Goal: Submit feedback/report problem

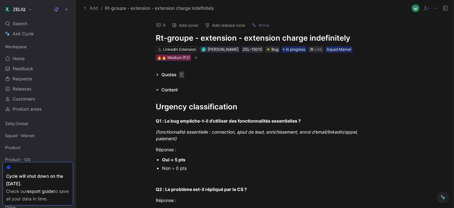
click at [159, 25] on icon at bounding box center [158, 25] width 5 height 5
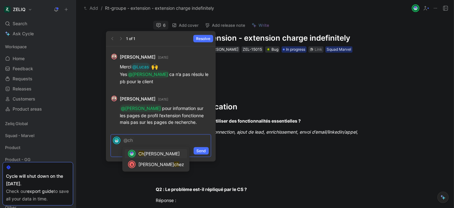
click at [150, 153] on span "arles Barbry" at bounding box center [162, 153] width 36 height 5
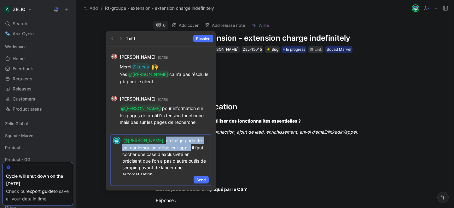
drag, startPoint x: 176, startPoint y: 148, endPoint x: 147, endPoint y: 143, distance: 29.5
click at [147, 143] on span "en fait je parle de ça, car lorsqu'on utilise leur appli, il faut cocher une ca…" at bounding box center [164, 157] width 85 height 39
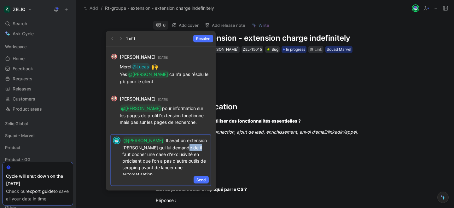
drag, startPoint x: 163, startPoint y: 147, endPoint x: 174, endPoint y: 148, distance: 11.1
click at [174, 148] on span "Il avait un extension Yadulink qui lui demande de il faut cocher une case d'exc…" at bounding box center [165, 157] width 86 height 39
drag, startPoint x: 193, startPoint y: 154, endPoint x: 176, endPoint y: 154, distance: 16.7
click at [176, 154] on span "Il avait un extension Yadulink qui lui demande de cocher une case d'exclusivité…" at bounding box center [165, 157] width 86 height 39
click at [177, 169] on p "@Charles Il avait un extension Yadulink qui lui demande de cocher une case d'ex…" at bounding box center [165, 157] width 86 height 41
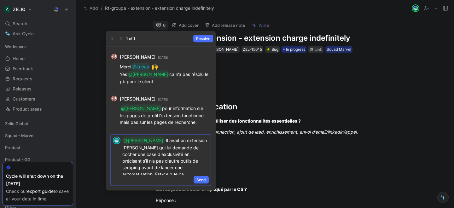
scroll to position [3, 0]
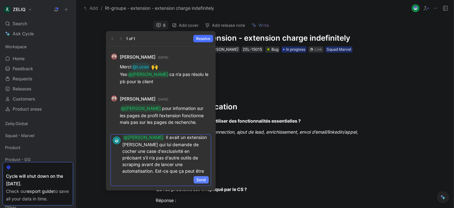
click at [199, 181] on span "Send" at bounding box center [200, 180] width 9 height 6
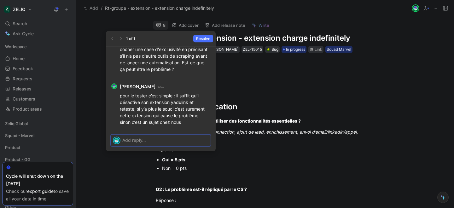
click at [154, 142] on p at bounding box center [165, 140] width 86 height 7
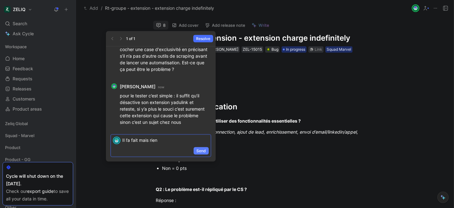
click at [201, 153] on span "Send" at bounding box center [200, 151] width 9 height 6
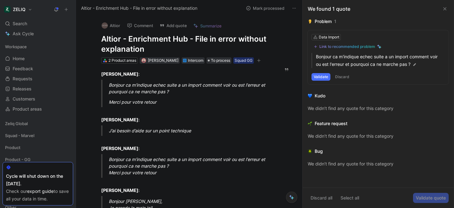
click at [120, 39] on h1 "Altior - Enrichment Hub - File in error without explanation" at bounding box center [186, 44] width 170 height 20
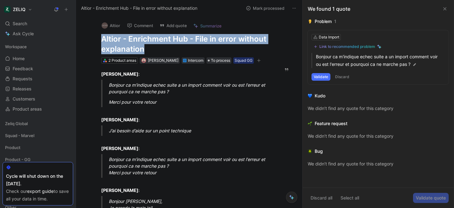
click at [120, 39] on h1 "Altior - Enrichment Hub - File in error without explanation" at bounding box center [186, 44] width 170 height 20
copy h1 "Altior - Enrichment Hub - File in error without explanation"
click at [29, 22] on div "Search ⌘ K" at bounding box center [38, 23] width 71 height 9
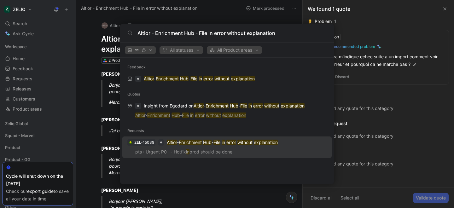
type input "Altior - Enrichment Hub - File in error without explanation"
click at [142, 148] on p "pts : Urgent P0 → Hotfix in prod should be done" at bounding box center [227, 152] width 206 height 9
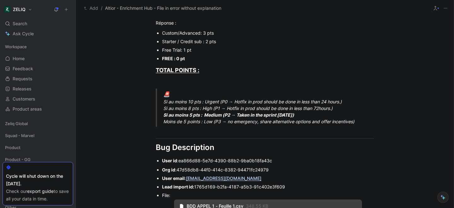
scroll to position [224, 0]
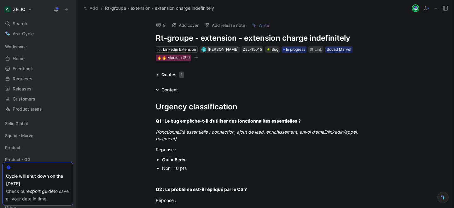
click at [158, 26] on use at bounding box center [158, 25] width 4 height 4
click at [159, 28] on button "9" at bounding box center [160, 25] width 15 height 9
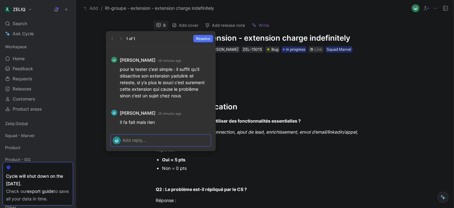
click at [140, 142] on p at bounding box center [165, 140] width 86 height 7
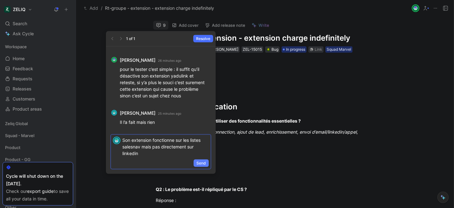
click at [197, 164] on span "Send" at bounding box center [200, 163] width 9 height 6
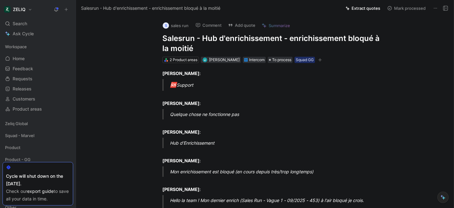
click at [197, 39] on h1 "Salesrun - Hub d'enrichissement - enrichissement bloqué à la moitié" at bounding box center [271, 43] width 218 height 20
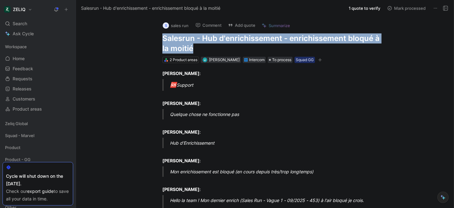
click at [197, 39] on h1 "Salesrun - Hub d'enrichissement - enrichissement bloqué à la moitié" at bounding box center [271, 43] width 218 height 20
copy h1 "Salesrun - Hub d'enrichissement - enrichissement bloqué à la moitié"
click at [239, 23] on button "Add quote" at bounding box center [241, 25] width 33 height 9
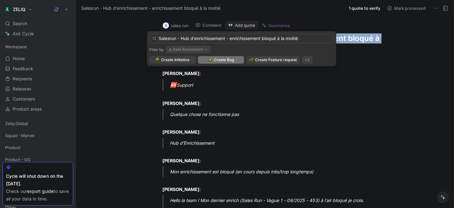
type input "Salesrun - Hub d'enrichissement - enrichissement bloqué à la moitié"
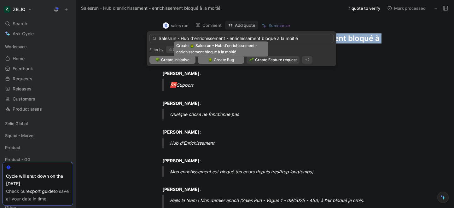
click at [209, 59] on img at bounding box center [210, 60] width 4 height 4
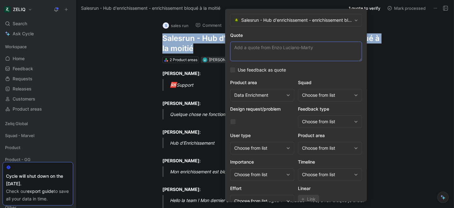
paste textarea "Mon enrichissement est bloqué (en cours depuis très/trop longtemps)"
type textarea "Mon enrichissement est bloqué (en cours depuis très/trop longtemps)"
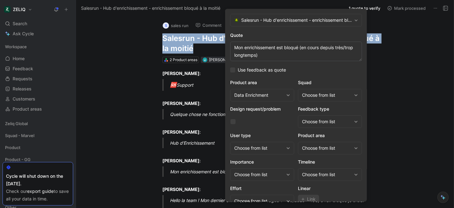
click at [325, 98] on div "Choose from list" at bounding box center [326, 95] width 49 height 8
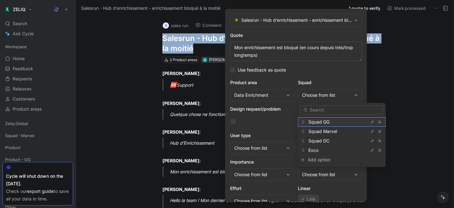
click at [318, 123] on span "Squad GG" at bounding box center [318, 121] width 21 height 5
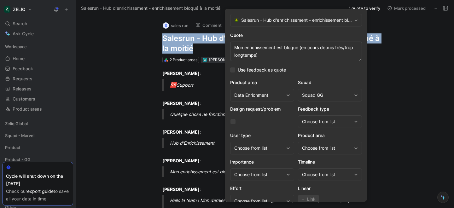
scroll to position [26, 0]
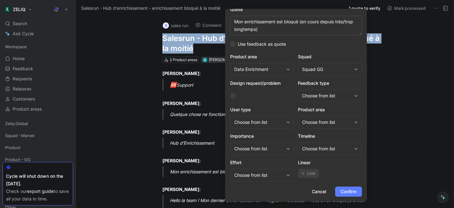
click at [344, 192] on span "Confirm" at bounding box center [348, 192] width 16 height 8
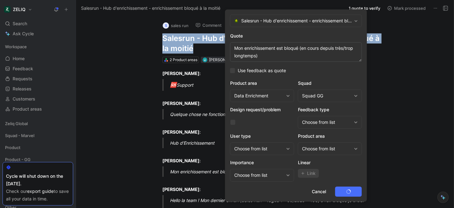
scroll to position [0, 0]
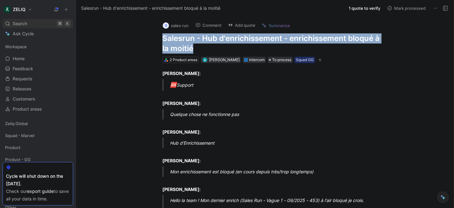
click at [27, 25] on div "Search ⌘ K" at bounding box center [38, 23] width 71 height 9
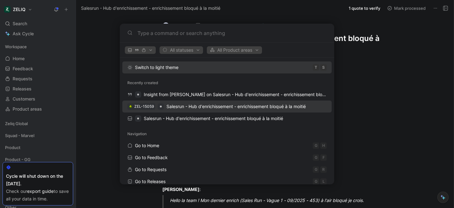
click at [194, 105] on span "Salesrun - Hub d'enrichissement - enrichissement bloqué à la moitié" at bounding box center [235, 106] width 139 height 5
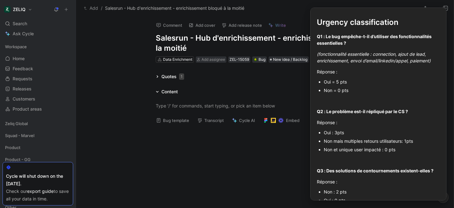
click at [163, 119] on button "Bug template" at bounding box center [172, 120] width 39 height 9
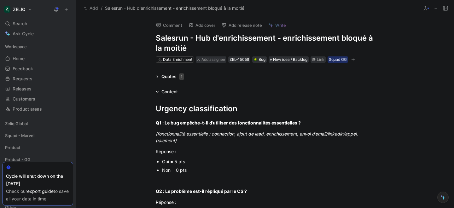
click at [175, 163] on div "Oui = 5 pts" at bounding box center [268, 161] width 212 height 7
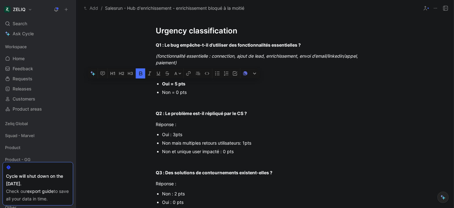
scroll to position [107, 0]
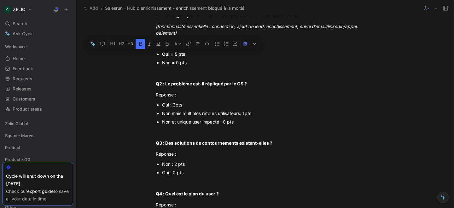
click at [174, 165] on div "Non : 2 pts" at bounding box center [268, 164] width 212 height 7
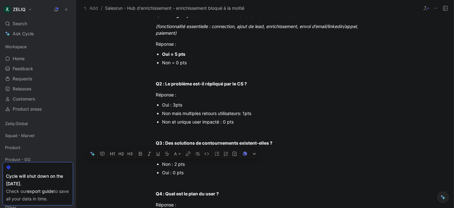
click at [174, 165] on div "Non : 2 pts" at bounding box center [268, 164] width 212 height 7
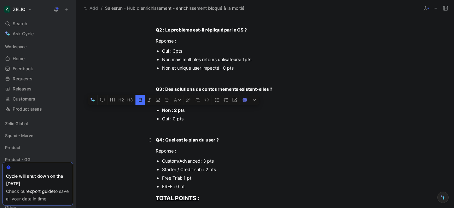
scroll to position [193, 0]
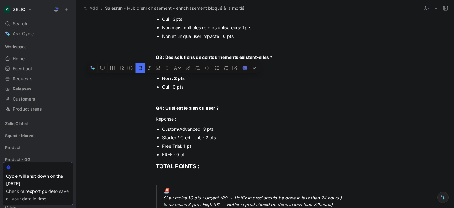
click at [171, 156] on div "FREE : 0 pt" at bounding box center [268, 154] width 212 height 7
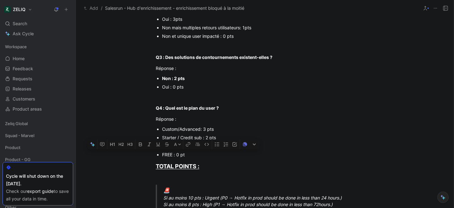
click at [171, 156] on div "FREE : 0 pt" at bounding box center [268, 154] width 212 height 7
click at [120, 100] on div "Urgency classification Q1 : Le bug empêche-t-il d’utiliser des fonctionnalités …" at bounding box center [265, 176] width 378 height 549
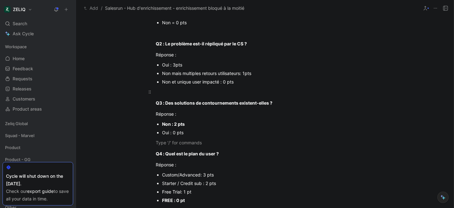
scroll to position [147, 0]
click at [182, 83] on div "Non et unique user impacté : 0 pts" at bounding box center [268, 82] width 212 height 7
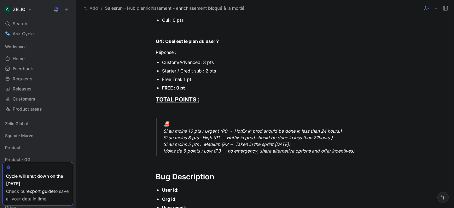
scroll to position [261, 0]
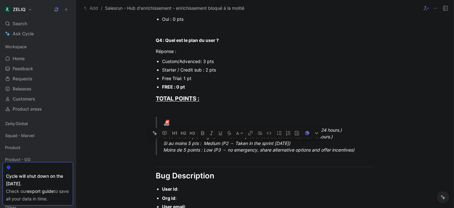
drag, startPoint x: 164, startPoint y: 143, endPoint x: 309, endPoint y: 145, distance: 144.7
click at [309, 145] on div "🚨 Si au moins 10 pts : Urgent (P0 → Hotfix in prod should be done in less than …" at bounding box center [272, 136] width 218 height 35
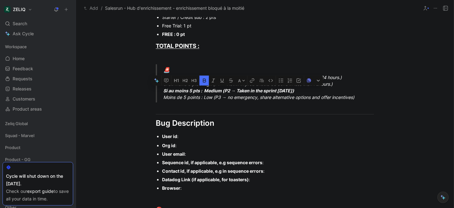
scroll to position [342, 0]
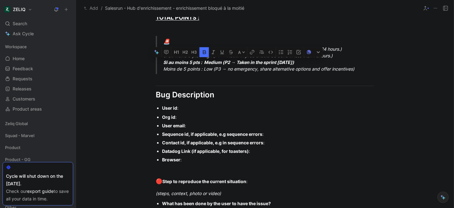
click at [193, 107] on div "User id :" at bounding box center [268, 108] width 212 height 7
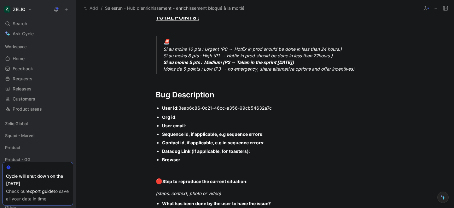
click at [194, 117] on div "Org id :" at bounding box center [268, 117] width 212 height 7
click at [196, 125] on div "User email :" at bounding box center [268, 125] width 212 height 7
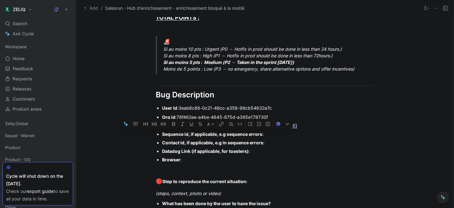
drag, startPoint x: 259, startPoint y: 153, endPoint x: 158, endPoint y: 134, distance: 103.5
click at [158, 134] on ul "Org id : 78f462ee-a4be-4645-875d-a395e178730f User email : enzo.luciano@salesru…" at bounding box center [265, 138] width 242 height 51
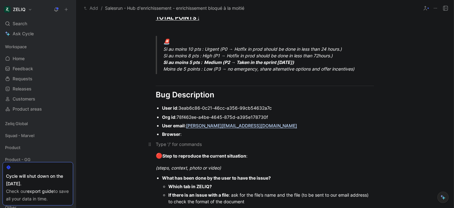
click at [167, 143] on div at bounding box center [265, 144] width 218 height 7
click at [197, 138] on p "Browser :" at bounding box center [268, 134] width 212 height 9
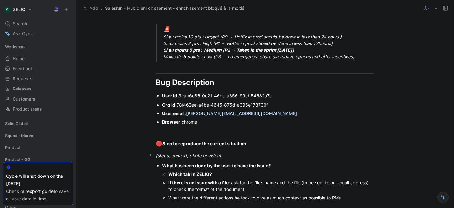
scroll to position [355, 0]
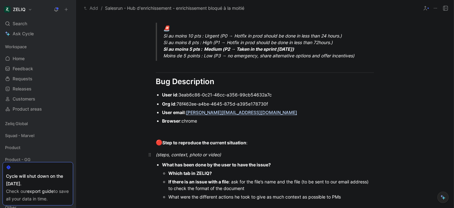
click at [232, 156] on div "(steps, context, photo or video)" at bounding box center [265, 154] width 218 height 7
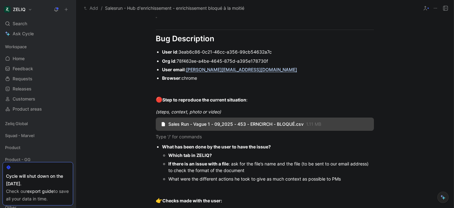
scroll to position [411, 0]
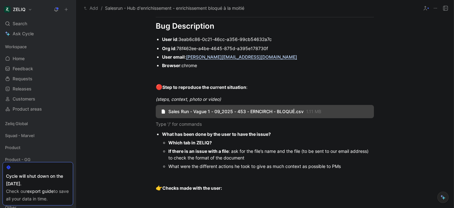
click at [217, 145] on div "Which tab in ZELIQ?" at bounding box center [271, 142] width 206 height 7
click at [354, 168] on div "What were the different actions he took to give as much context as possible to …" at bounding box center [271, 166] width 206 height 7
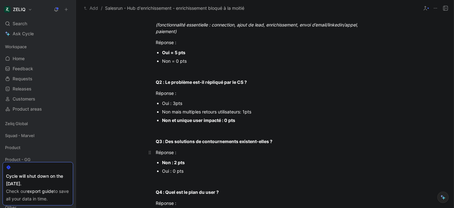
scroll to position [0, 0]
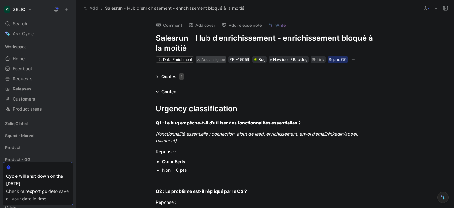
click at [205, 58] on span "Add assignee" at bounding box center [213, 59] width 24 height 5
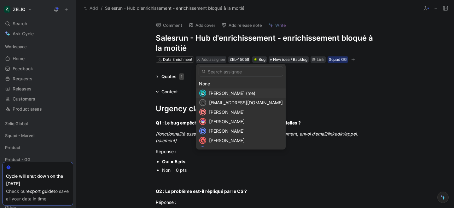
click at [223, 95] on span "[PERSON_NAME] (me)" at bounding box center [232, 92] width 46 height 5
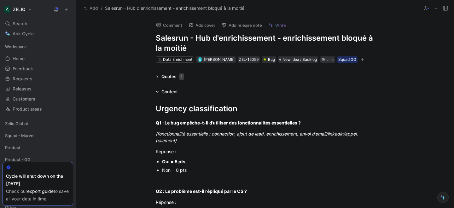
click at [362, 58] on icon "button" at bounding box center [362, 59] width 0 height 3
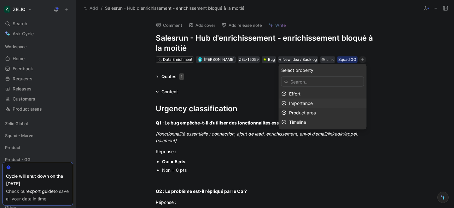
click at [296, 103] on span "Importance" at bounding box center [301, 103] width 24 height 5
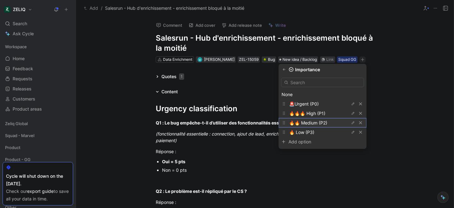
click at [300, 121] on span "🔥🔥 Medium (P2)" at bounding box center [308, 122] width 38 height 5
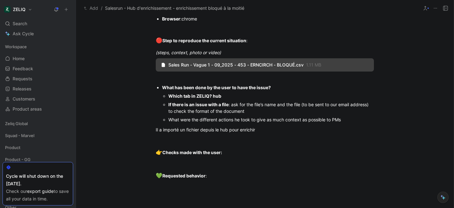
scroll to position [465, 0]
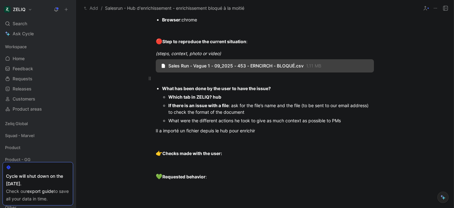
click at [178, 77] on div at bounding box center [265, 78] width 218 height 7
click at [264, 131] on div "Il a importé un fichier depuis le hub pour enrichir" at bounding box center [265, 130] width 218 height 7
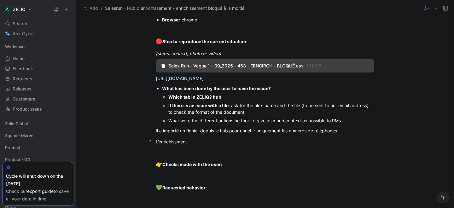
click at [177, 143] on div "L’enrichissment" at bounding box center [265, 141] width 218 height 7
click at [196, 142] on div "L’enrichissement" at bounding box center [265, 141] width 218 height 7
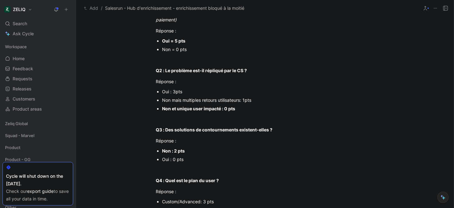
scroll to position [128, 0]
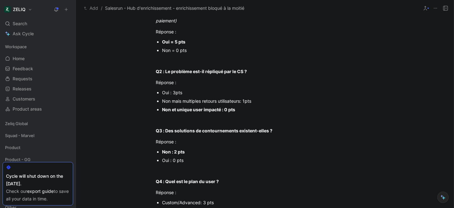
click at [188, 109] on strong "Non et unique user impacté : 0 pts" at bounding box center [198, 109] width 73 height 5
click at [172, 92] on div "Oui : 3pts" at bounding box center [268, 92] width 212 height 7
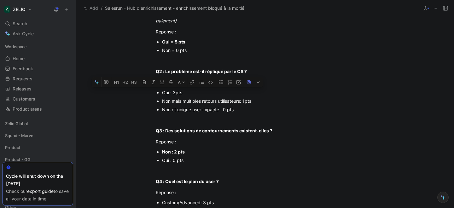
click at [172, 92] on div "Oui : 3pts" at bounding box center [268, 92] width 212 height 7
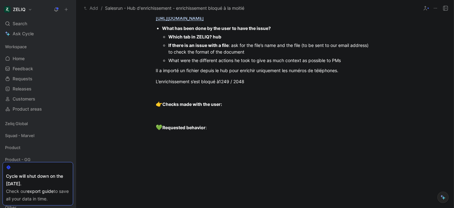
scroll to position [529, 0]
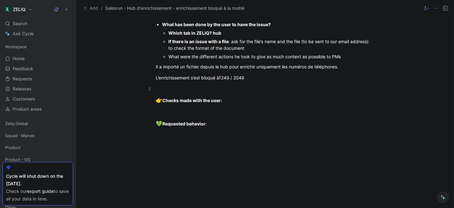
click at [220, 86] on div at bounding box center [265, 88] width 218 height 7
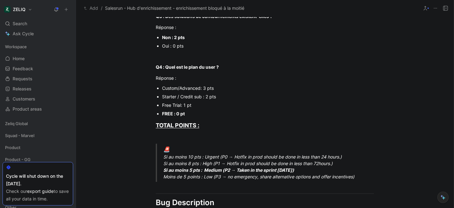
scroll to position [239, 0]
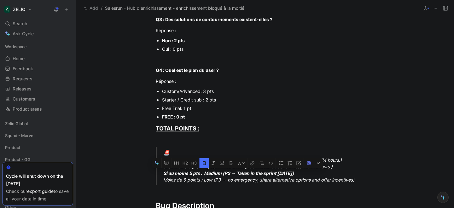
drag, startPoint x: 163, startPoint y: 172, endPoint x: 315, endPoint y: 173, distance: 151.3
click at [315, 173] on div "🚨 Si au moins 10 pts : Urgent (P0 → Hotfix in prod should be done in less than …" at bounding box center [272, 166] width 218 height 35
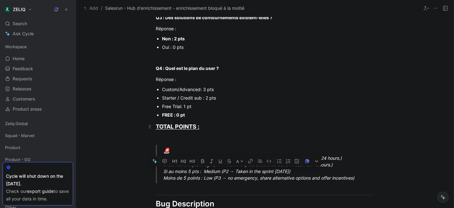
scroll to position [243, 0]
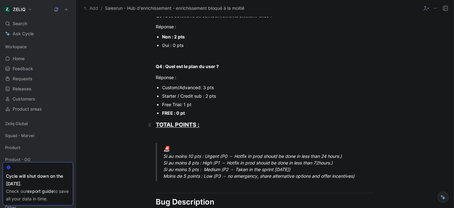
click at [235, 125] on div "TOTAL POINTS :" at bounding box center [265, 124] width 218 height 9
drag, startPoint x: 164, startPoint y: 158, endPoint x: 347, endPoint y: 155, distance: 183.5
click at [347, 155] on div "🚨 Si au moins 10 pts : Urgent (P0 → Hotfix in prod should be done in less than …" at bounding box center [272, 162] width 218 height 35
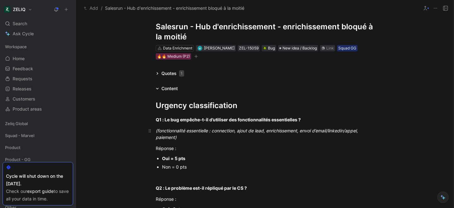
scroll to position [0, 0]
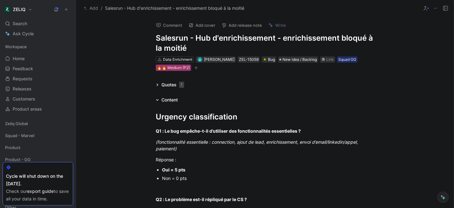
click at [184, 67] on div "🔥🔥 Medium (P2)" at bounding box center [173, 68] width 33 height 6
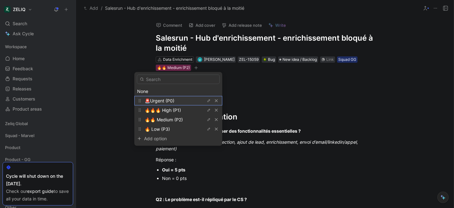
click at [165, 100] on span "🚨Urgent (P0)" at bounding box center [160, 100] width 30 height 5
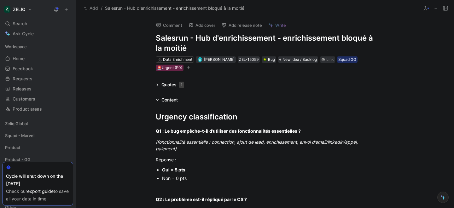
drag, startPoint x: 190, startPoint y: 48, endPoint x: 368, endPoint y: 37, distance: 179.1
click at [368, 37] on h1 "Salesrun - Hub d'enrichissement - enrichissement bloqué à la moitié" at bounding box center [265, 43] width 218 height 20
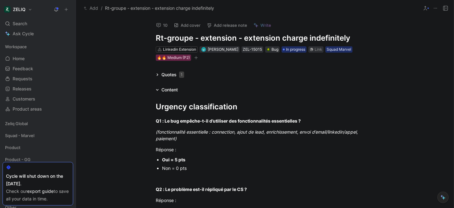
click at [159, 24] on icon at bounding box center [158, 25] width 5 height 5
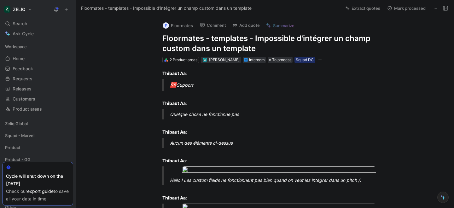
click at [186, 41] on h1 "Floormates - templates - Impossible d'intégrer un champ custom dans un template" at bounding box center [271, 43] width 218 height 20
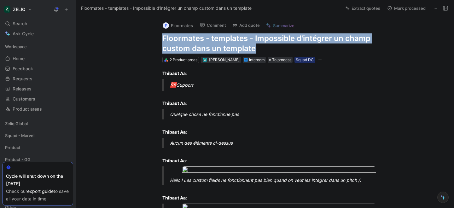
click at [186, 41] on h1 "Floormates - templates - Impossible d'intégrer un champ custom dans un template" at bounding box center [271, 43] width 218 height 20
copy h1 "Floormates - templates - Impossible d'intégrer un champ custom dans un template"
click at [237, 24] on icon at bounding box center [234, 25] width 5 height 5
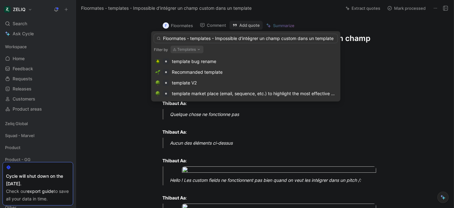
scroll to position [0, 1]
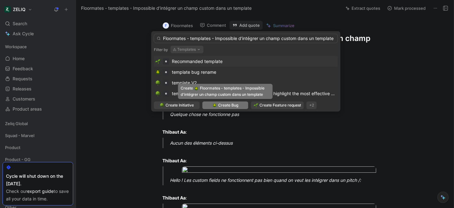
type input "Floormates - templates - Impossible d'intégrer un champ custom dans un template"
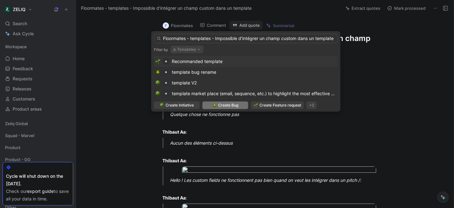
click at [214, 105] on img at bounding box center [214, 105] width 4 height 4
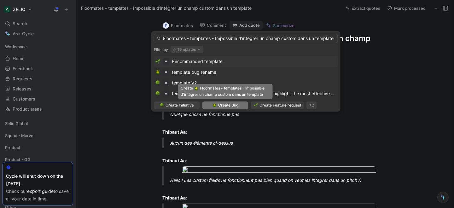
scroll to position [0, 0]
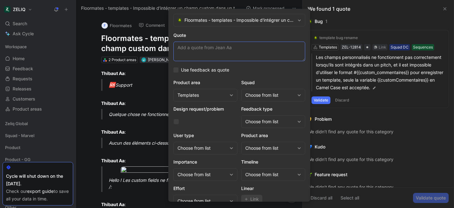
click at [197, 51] on textarea "Quote" at bounding box center [239, 52] width 132 height 20
paste textarea "Les custom fields ne fonctionnent pas bien quand on veut les intégrer dans un p…"
type textarea "Les custom fields ne fonctionnent pas bien quand on veut les intégrer dans un p…"
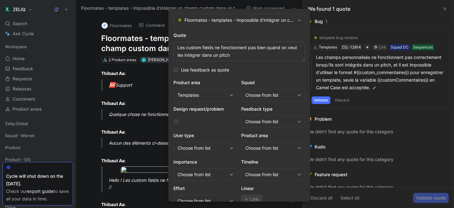
click at [256, 92] on div "Choose from list" at bounding box center [269, 95] width 49 height 8
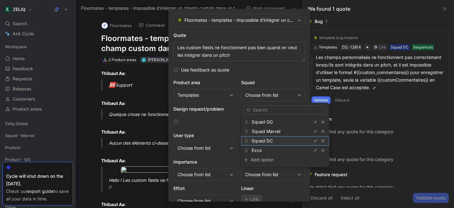
click at [260, 142] on span "Squad DC" at bounding box center [262, 140] width 21 height 5
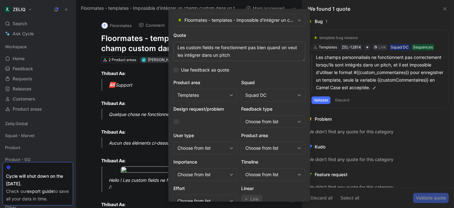
scroll to position [26, 0]
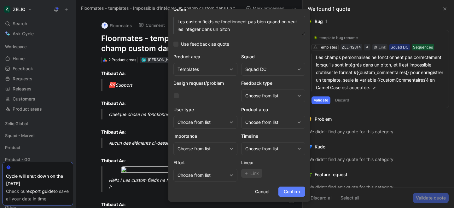
click at [292, 189] on span "Confirm" at bounding box center [292, 192] width 16 height 8
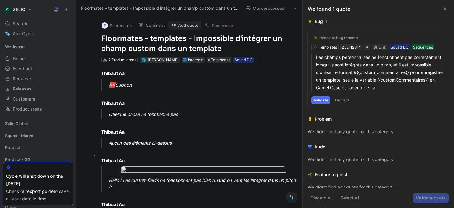
scroll to position [0, 0]
click at [142, 41] on h1 "Floormates - templates - Impossible d'intégrer un champ custom dans un template" at bounding box center [195, 43] width 189 height 20
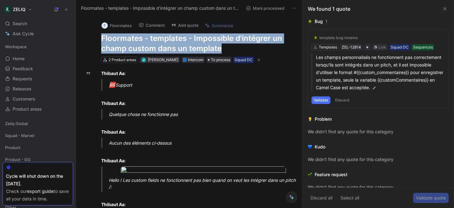
click at [142, 41] on h1 "Floormates - templates - Impossible d'intégrer un champ custom dans un template" at bounding box center [195, 43] width 189 height 20
click at [43, 24] on div "Search ⌘ K" at bounding box center [38, 23] width 71 height 9
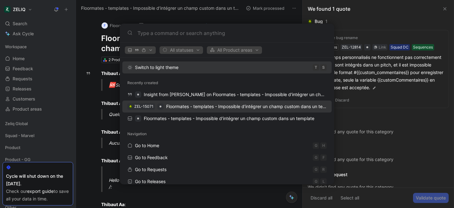
click at [160, 110] on div "ZEL-15071 Floormates - templates - Impossible d'intégrer un champ custom dans u…" at bounding box center [227, 106] width 206 height 11
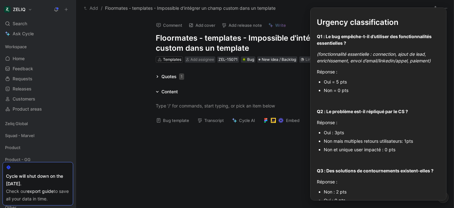
click at [182, 117] on button "Bug template" at bounding box center [172, 120] width 39 height 9
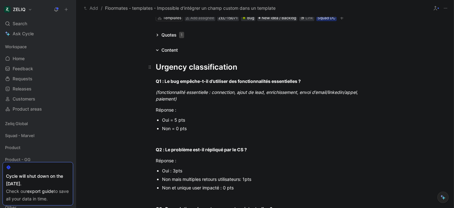
scroll to position [47, 0]
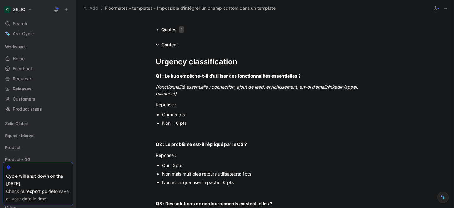
click at [176, 123] on div "Non = 0 pts" at bounding box center [268, 123] width 212 height 7
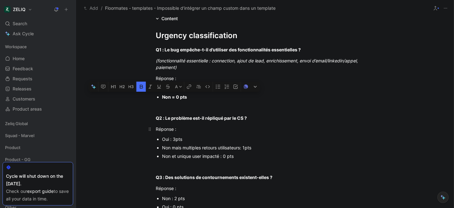
scroll to position [73, 0]
click at [175, 138] on div "Oui : 3pts" at bounding box center [268, 139] width 212 height 7
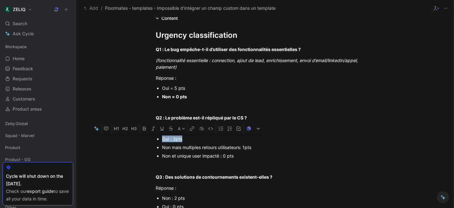
click at [175, 138] on div "Oui : 3pts" at bounding box center [268, 139] width 212 height 7
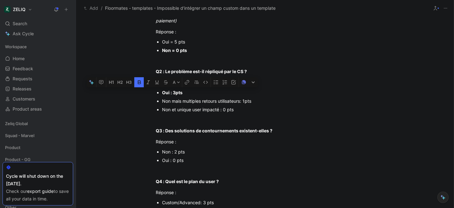
scroll to position [132, 0]
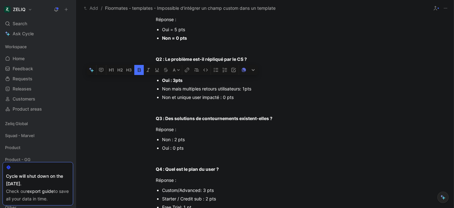
click at [182, 142] on div "Non : 2 pts" at bounding box center [268, 139] width 212 height 7
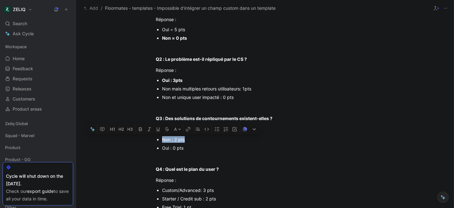
click at [182, 142] on div "Non : 2 pts" at bounding box center [268, 139] width 212 height 7
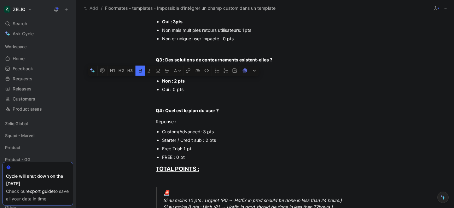
click at [173, 157] on div "FREE : 0 pt" at bounding box center [268, 157] width 212 height 7
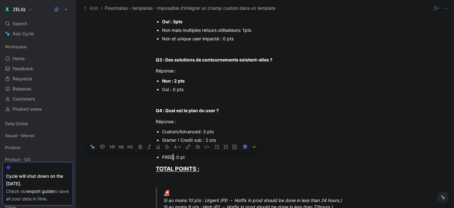
click at [173, 157] on div "FREE : 0 pt" at bounding box center [268, 157] width 212 height 7
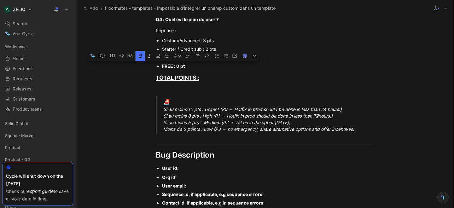
scroll to position [283, 0]
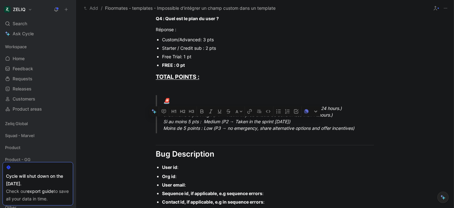
drag, startPoint x: 164, startPoint y: 122, endPoint x: 307, endPoint y: 121, distance: 143.7
click at [307, 121] on div "🚨 Si au moins 10 pts : Urgent (P0 → Hotfix in prod should be done in less than …" at bounding box center [272, 114] width 218 height 35
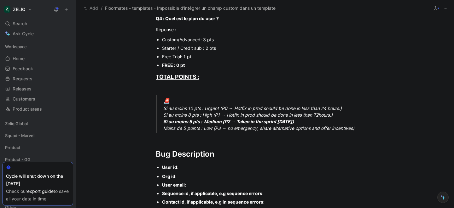
click at [189, 165] on div "User id :" at bounding box center [268, 167] width 212 height 7
click at [210, 174] on div "Org id :" at bounding box center [268, 176] width 212 height 7
click at [193, 184] on div "User email :" at bounding box center [268, 185] width 212 height 7
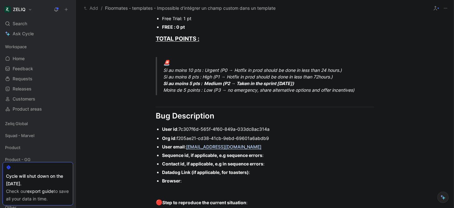
scroll to position [322, 0]
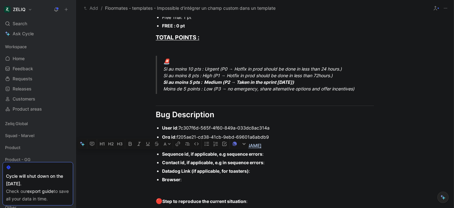
drag, startPoint x: 162, startPoint y: 154, endPoint x: 270, endPoint y: 167, distance: 109.5
click at [270, 167] on ul "Org id : f205ae21-cd38-41cb-9ebd-69601a6abdb9 User email : [EMAIL_ADDRESS][DOMA…" at bounding box center [265, 158] width 242 height 51
drag, startPoint x: 192, startPoint y: 183, endPoint x: 158, endPoint y: 154, distance: 44.0
click at [158, 154] on ul "Org id : f205ae21-cd38-41cb-9ebd-69601a6abdb9 User email : [EMAIL_ADDRESS][DOMA…" at bounding box center [265, 158] width 242 height 51
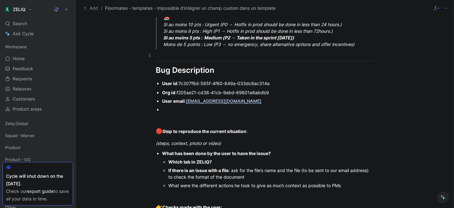
scroll to position [380, 0]
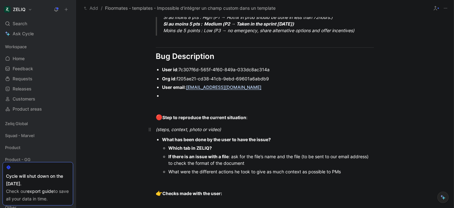
click at [229, 134] on p "(steps, context, photo or video)" at bounding box center [265, 129] width 242 height 10
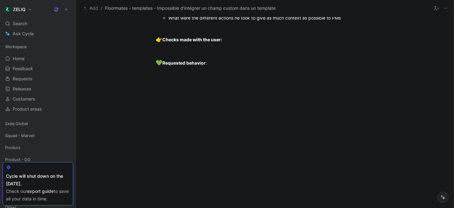
scroll to position [597, 0]
click at [199, 22] on p "What were the different actions he took to give as much context as possible to …" at bounding box center [271, 18] width 206 height 9
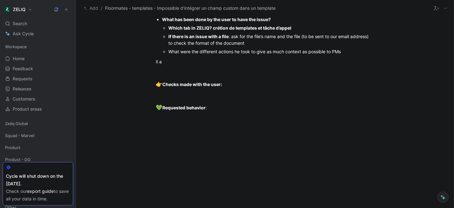
scroll to position [547, 0]
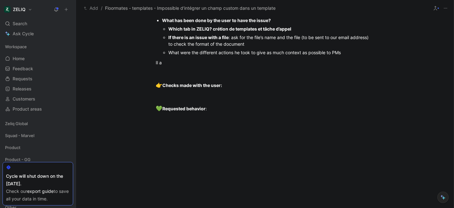
click at [206, 14] on div at bounding box center [265, 10] width 218 height 7
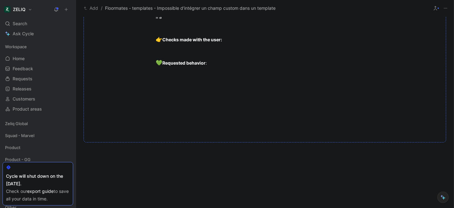
scroll to position [630, 0]
click at [172, 10] on div "What were the different actions he took to give as much context as possible to …" at bounding box center [271, 6] width 206 height 7
click at [169, 22] on p "Il a" at bounding box center [265, 17] width 242 height 10
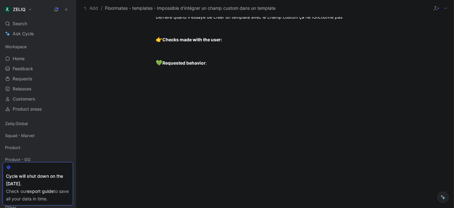
scroll to position [633, 0]
drag, startPoint x: 353, startPoint y: 153, endPoint x: 305, endPoint y: 151, distance: 47.3
click at [305, 22] on p "Dérrière quand il essaye de créer un template avec le champ custom ça ne foncti…" at bounding box center [265, 17] width 242 height 10
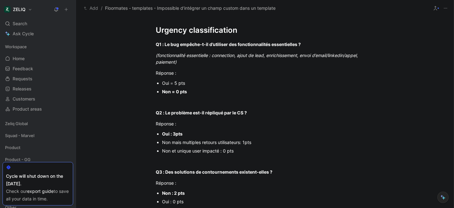
scroll to position [0, 0]
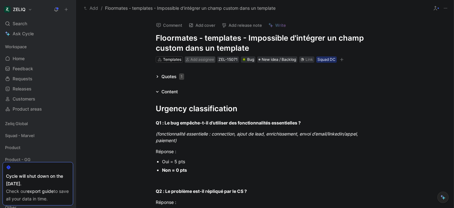
click at [210, 57] on div "Add assignee" at bounding box center [202, 59] width 24 height 6
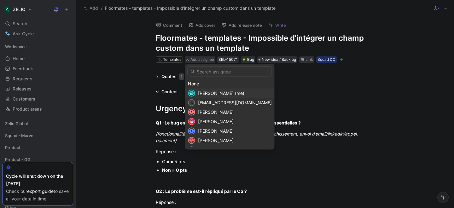
click at [212, 92] on span "[PERSON_NAME] (me)" at bounding box center [221, 92] width 46 height 5
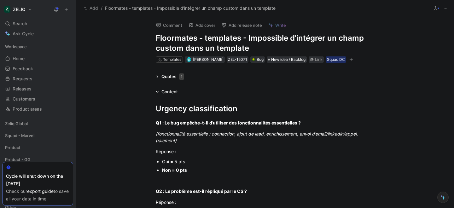
click at [352, 59] on icon "button" at bounding box center [351, 60] width 4 height 4
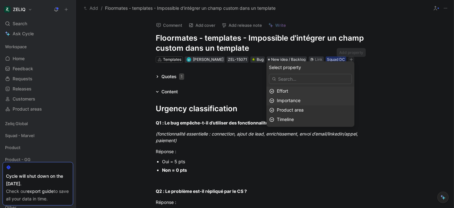
click at [310, 104] on div "Importance" at bounding box center [314, 101] width 75 height 8
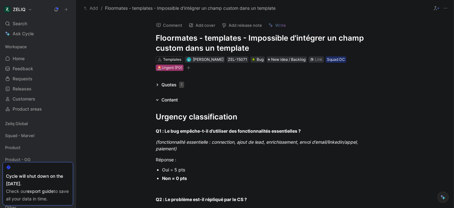
click at [174, 68] on div "🚨Urgent (P0)" at bounding box center [169, 68] width 25 height 6
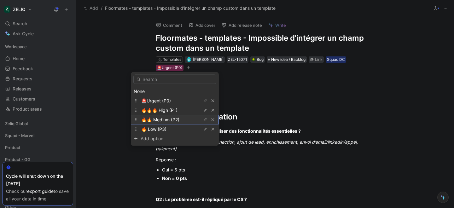
click at [163, 119] on span "🔥🔥 Medium (P2)" at bounding box center [160, 119] width 38 height 5
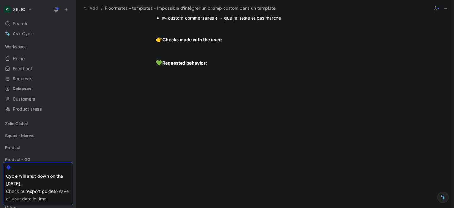
scroll to position [803, 0]
